Goal: Obtain resource: Download file/media

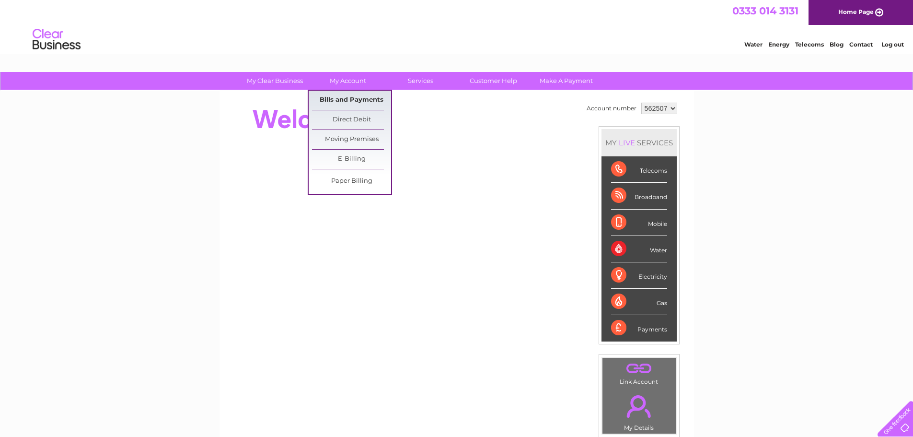
click at [341, 97] on link "Bills and Payments" at bounding box center [351, 100] width 79 height 19
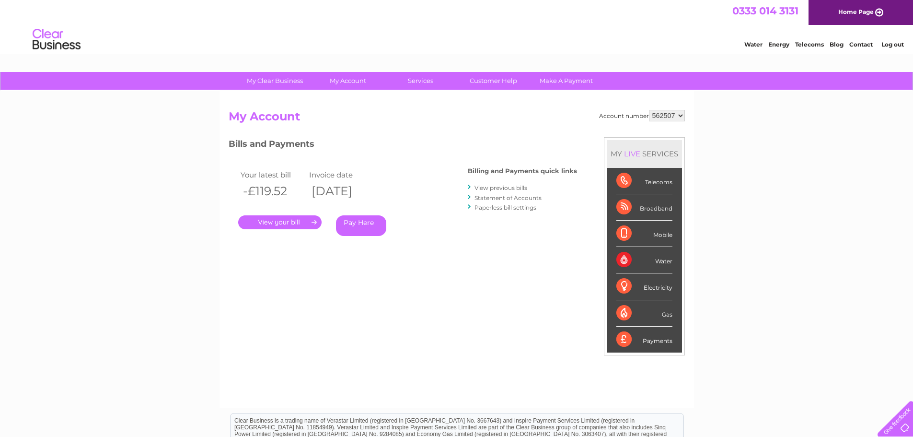
click at [500, 187] on link "View previous bills" at bounding box center [501, 187] width 53 height 7
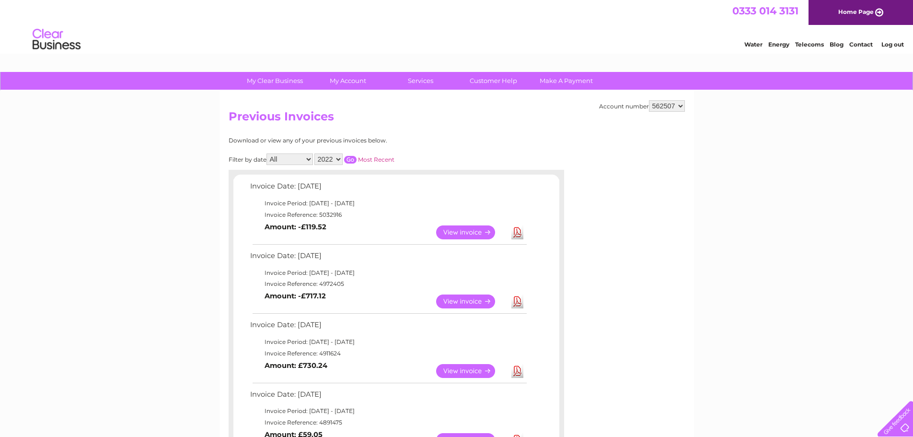
click at [670, 110] on select "562507 926121" at bounding box center [667, 106] width 36 height 12
select select "926121"
click at [649, 100] on select "562507 926121" at bounding box center [667, 106] width 36 height 12
click at [516, 301] on link "Download" at bounding box center [517, 301] width 12 height 14
